Goal: Find specific fact

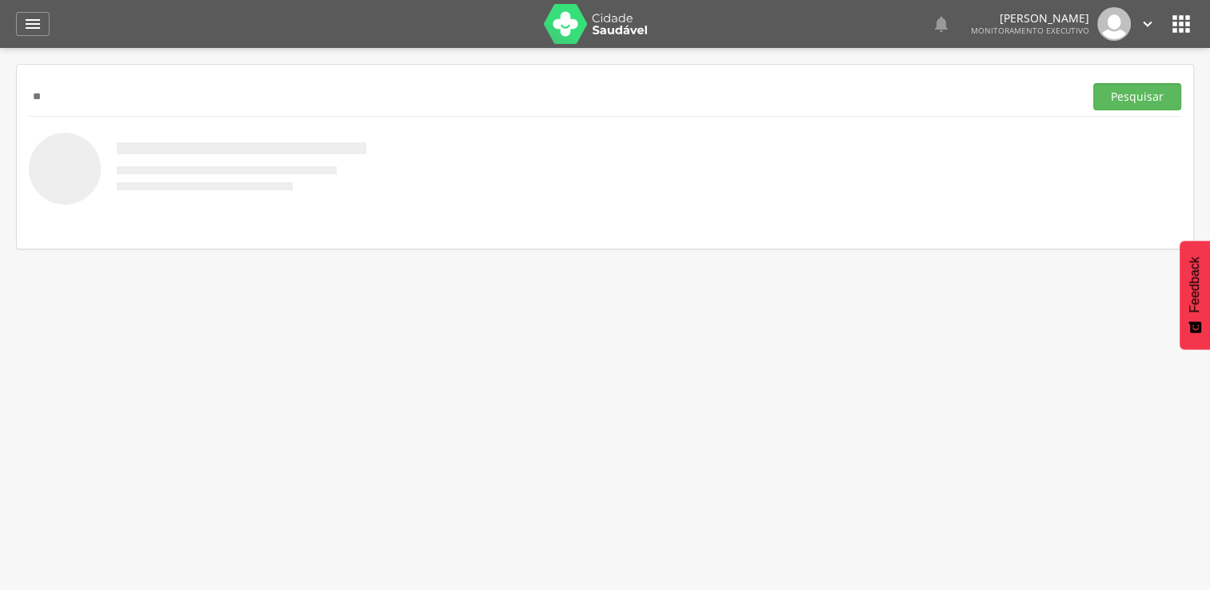
type input "*"
type input "**********"
click at [1093, 83] on button "Pesquisar" at bounding box center [1137, 96] width 88 height 27
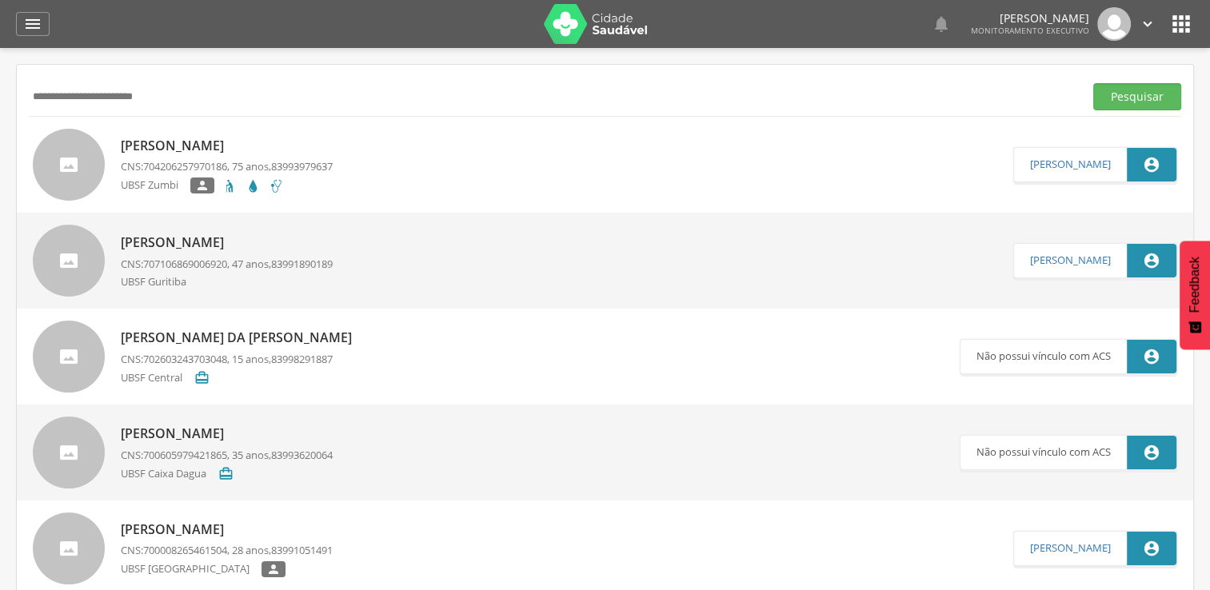
click at [282, 149] on p "[PERSON_NAME]" at bounding box center [227, 146] width 212 height 18
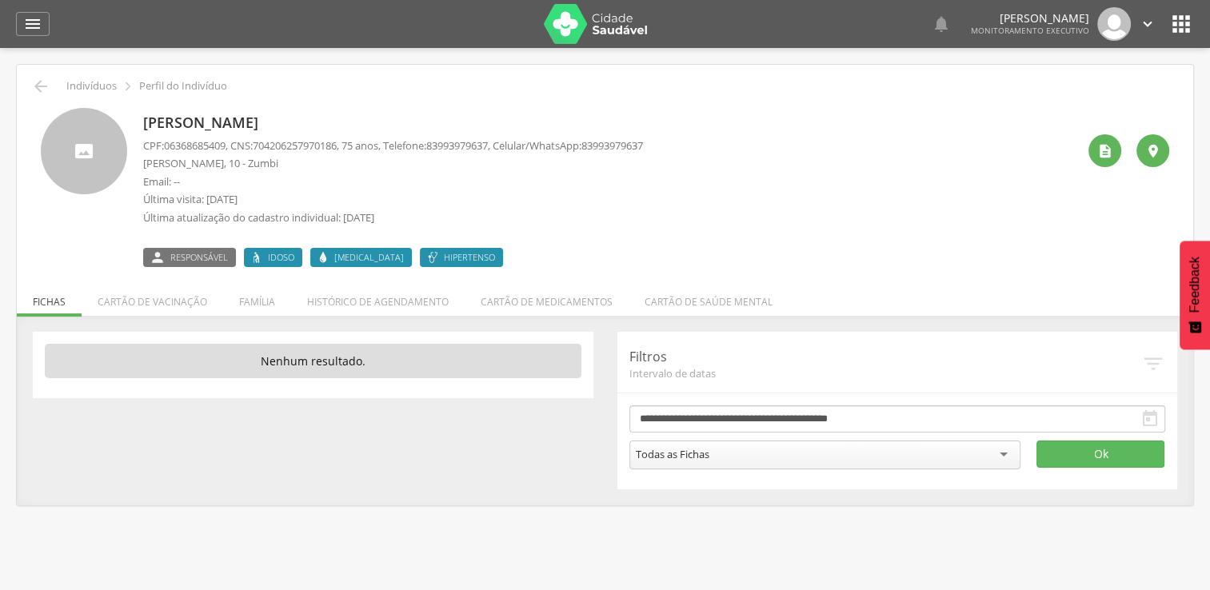
scroll to position [48, 0]
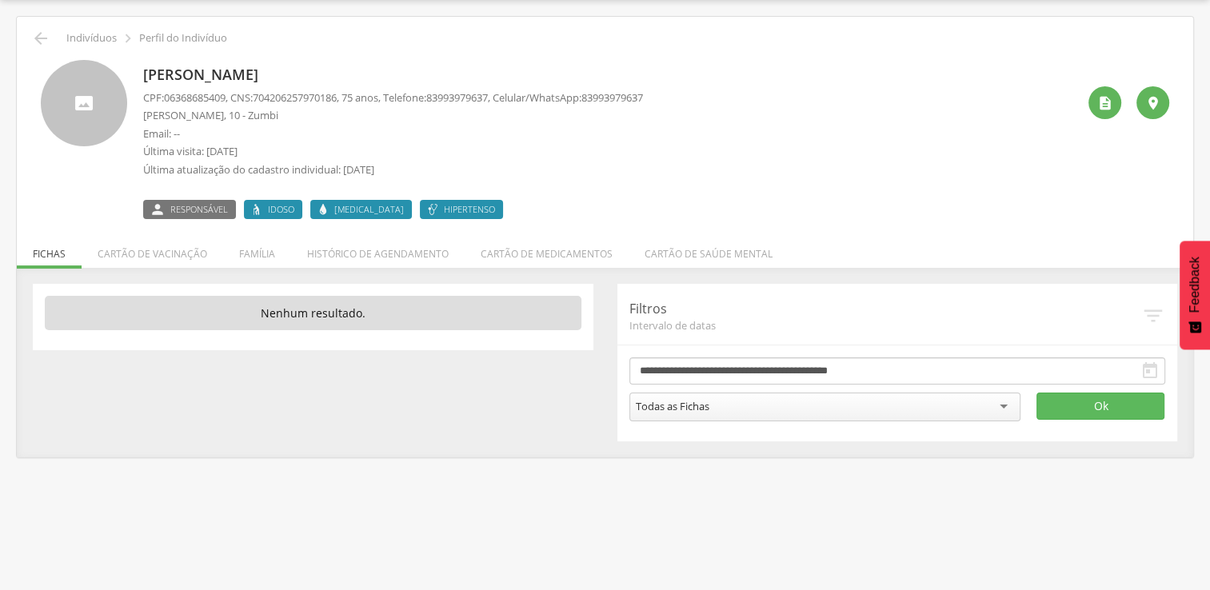
click at [337, 98] on span "704206257970186" at bounding box center [295, 97] width 84 height 14
drag, startPoint x: 349, startPoint y: 98, endPoint x: 227, endPoint y: 98, distance: 121.6
click at [226, 98] on span "06368685409" at bounding box center [195, 97] width 62 height 14
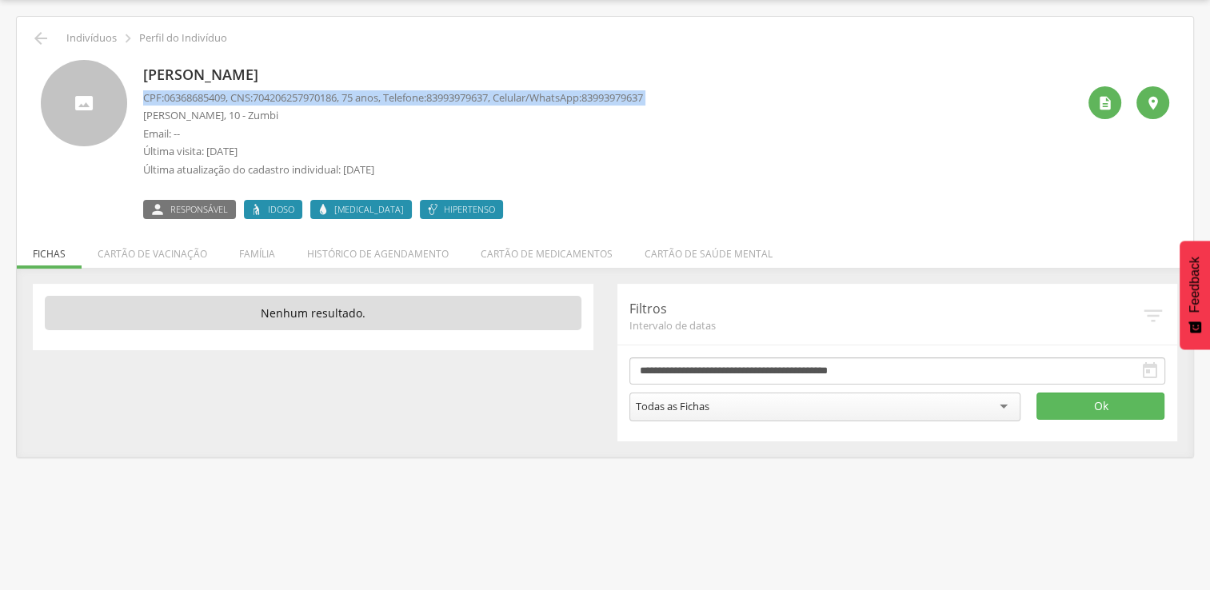
click at [226, 98] on span "06368685409" at bounding box center [195, 97] width 62 height 14
drag, startPoint x: 227, startPoint y: 98, endPoint x: 202, endPoint y: 91, distance: 26.4
click at [202, 91] on span "06368685409" at bounding box center [195, 97] width 62 height 14
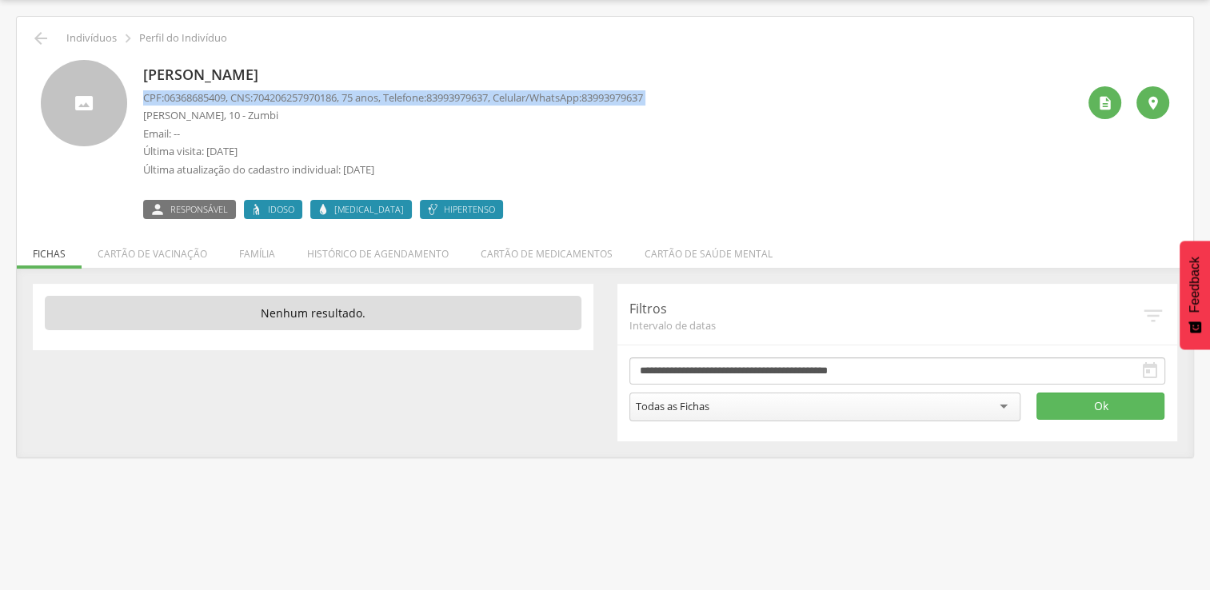
click at [202, 91] on span "06368685409" at bounding box center [195, 97] width 62 height 14
copy p "CPF: 06368685409 , CNS: [PHONE_NUMBER] , 75 anos, Telefone: [PHONE_NUMBER] , Ce…"
click at [250, 99] on p "CPF: 06368685409 , CNS: [PHONE_NUMBER] , 75 anos, Telefone: [PHONE_NUMBER] , Ce…" at bounding box center [393, 97] width 500 height 15
